Goal: Book appointment/travel/reservation

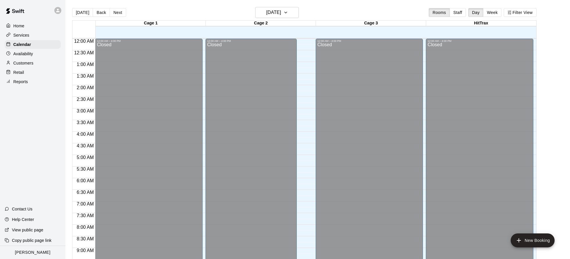
scroll to position [314, 0]
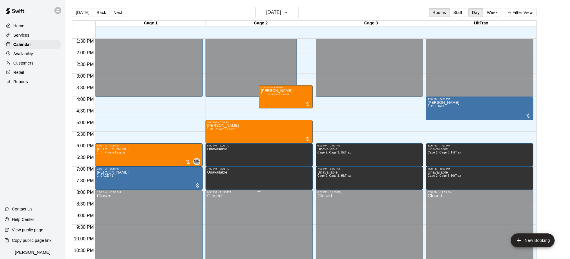
drag, startPoint x: 297, startPoint y: 232, endPoint x: 300, endPoint y: 232, distance: 3.3
click at [298, 232] on div "Closed" at bounding box center [259, 239] width 104 height 91
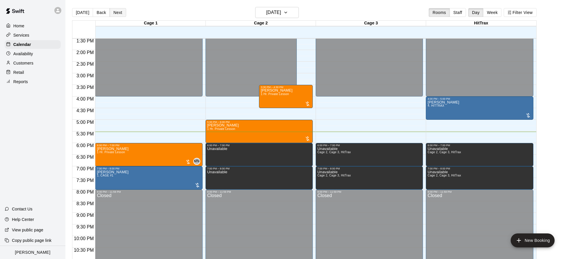
click at [113, 12] on button "Next" at bounding box center [118, 12] width 16 height 9
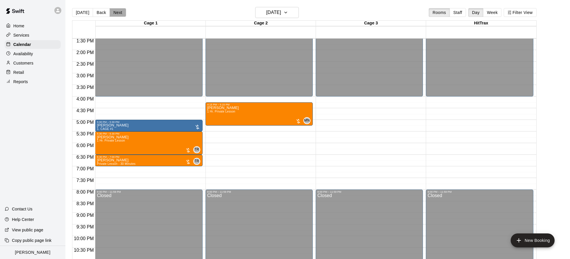
click at [117, 15] on button "Next" at bounding box center [118, 12] width 16 height 9
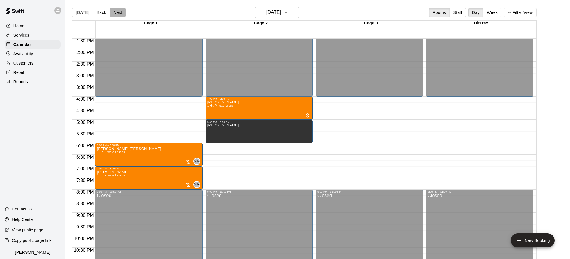
click at [115, 15] on button "Next" at bounding box center [118, 12] width 16 height 9
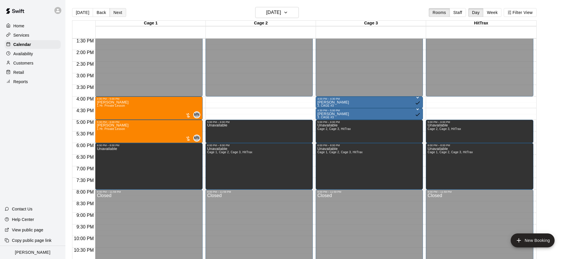
click at [115, 15] on button "Next" at bounding box center [118, 12] width 16 height 9
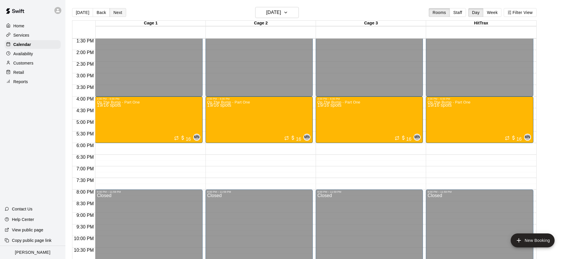
click at [117, 15] on button "Next" at bounding box center [118, 12] width 16 height 9
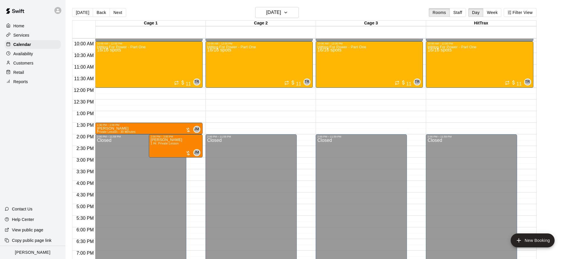
scroll to position [229, 0]
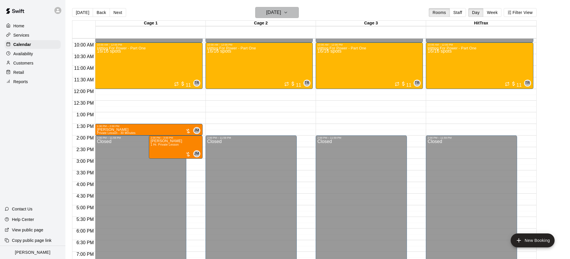
click at [282, 17] on button "[DATE]" at bounding box center [277, 12] width 44 height 11
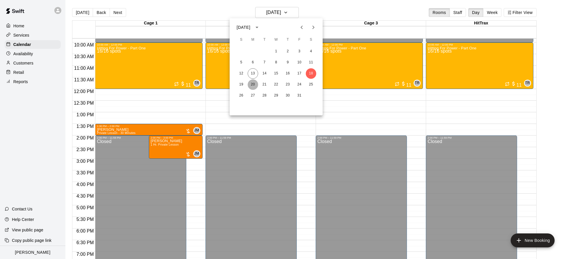
click at [252, 86] on button "20" at bounding box center [253, 84] width 10 height 10
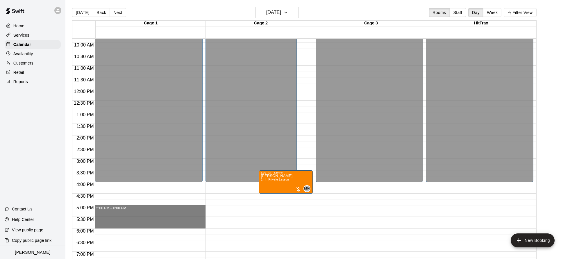
drag, startPoint x: 107, startPoint y: 206, endPoint x: 107, endPoint y: 225, distance: 19.5
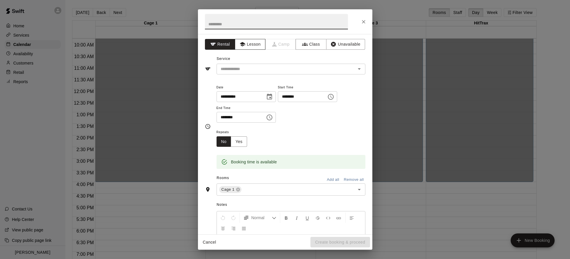
drag, startPoint x: 255, startPoint y: 47, endPoint x: 252, endPoint y: 47, distance: 2.9
click at [255, 47] on button "Lesson" at bounding box center [250, 44] width 31 height 11
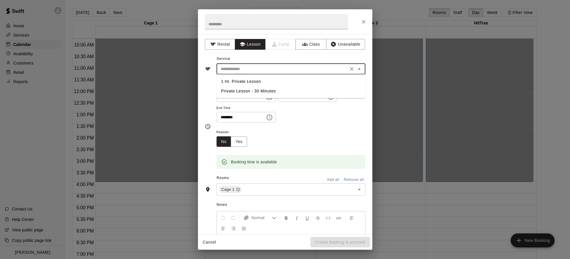
click at [241, 66] on input "text" at bounding box center [282, 68] width 128 height 7
click at [242, 80] on li "1 Hr. Private Lesson" at bounding box center [291, 82] width 149 height 10
type input "**********"
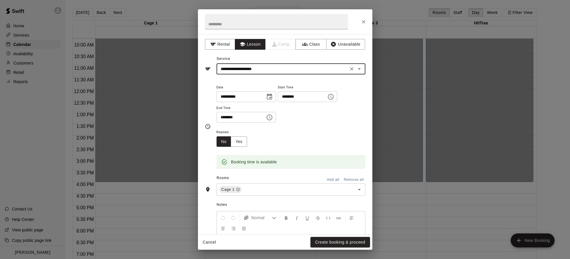
click at [362, 241] on button "Create booking & proceed" at bounding box center [340, 242] width 59 height 11
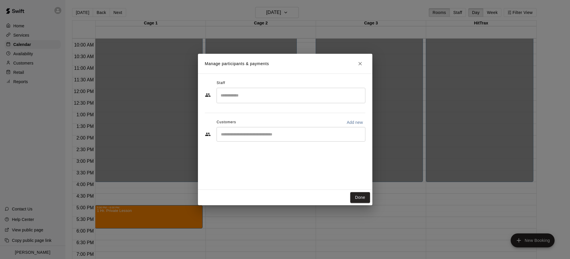
click at [234, 101] on div "​" at bounding box center [291, 95] width 149 height 15
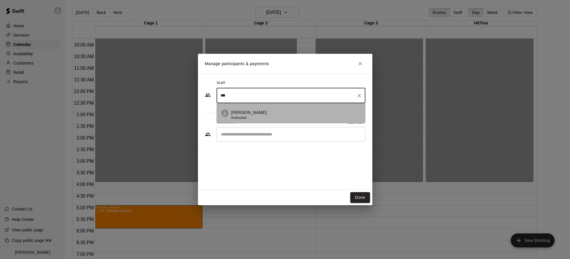
click at [244, 118] on span "Instructor" at bounding box center [240, 118] width 16 height 4
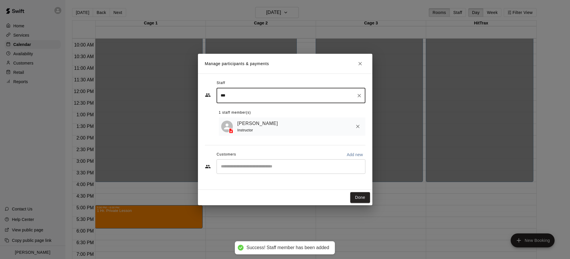
type input "***"
click at [251, 164] on input "Start typing to search customers..." at bounding box center [291, 167] width 144 height 6
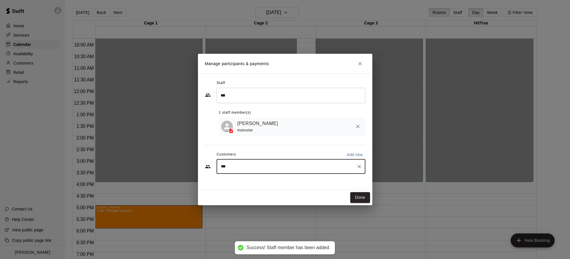
type input "****"
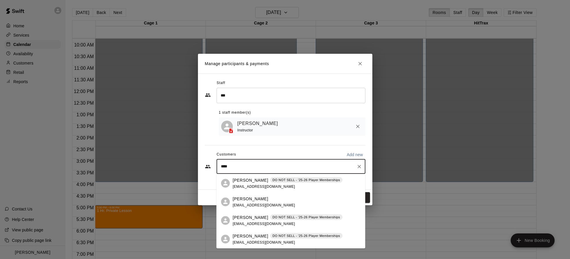
click at [234, 207] on span "[EMAIL_ADDRESS][DOMAIN_NAME]" at bounding box center [264, 205] width 63 height 4
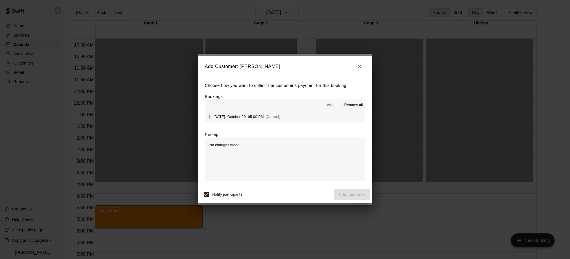
click at [332, 106] on span "Add all" at bounding box center [333, 105] width 12 height 6
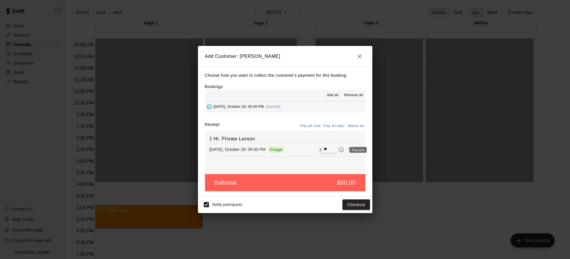
drag, startPoint x: 343, startPoint y: 150, endPoint x: 347, endPoint y: 196, distance: 46.4
click at [343, 150] on icon "Pay later" at bounding box center [341, 149] width 5 height 5
click at [348, 203] on button "Add customer" at bounding box center [352, 205] width 36 height 11
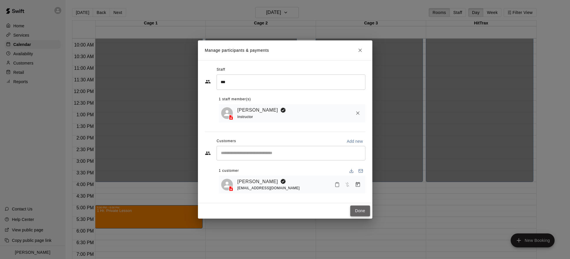
click at [365, 211] on button "Done" at bounding box center [359, 211] width 19 height 11
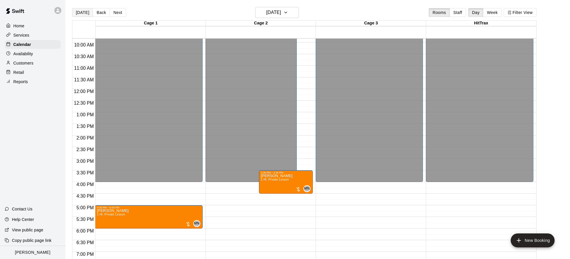
click at [80, 12] on button "[DATE]" at bounding box center [82, 12] width 21 height 9
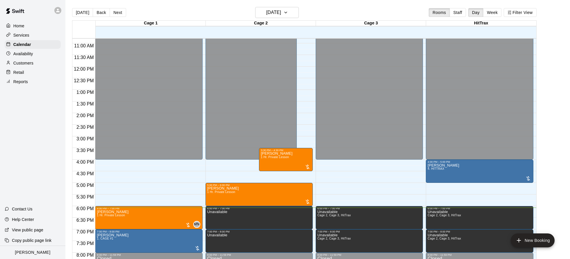
scroll to position [255, 0]
